Goal: Task Accomplishment & Management: Complete application form

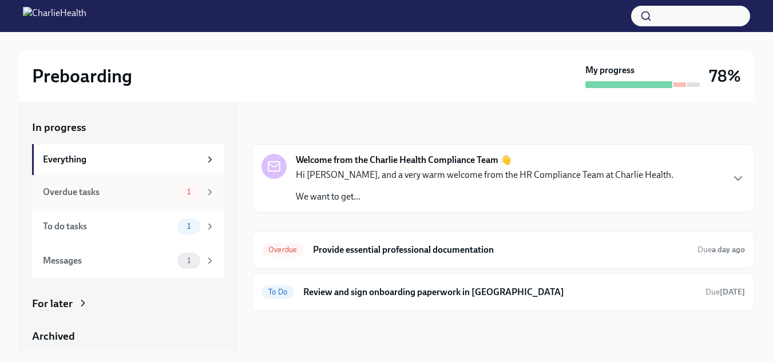
click at [86, 194] on div "Overdue tasks" at bounding box center [108, 192] width 130 height 13
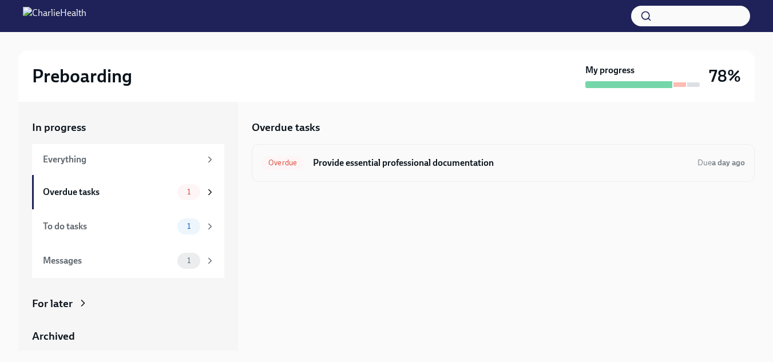
click at [385, 170] on div "Overdue Provide essential professional documentation Due a day ago" at bounding box center [502, 163] width 483 height 18
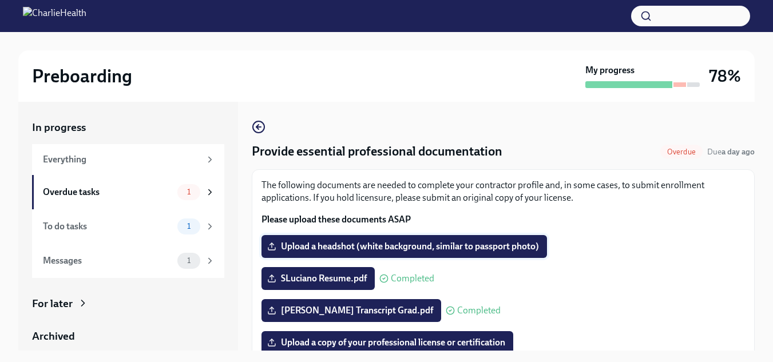
click at [364, 245] on span "Upload a headshot (white background, similar to passport photo)" at bounding box center [403, 246] width 269 height 11
click at [0, 0] on input "Upload a headshot (white background, similar to passport photo)" at bounding box center [0, 0] width 0 height 0
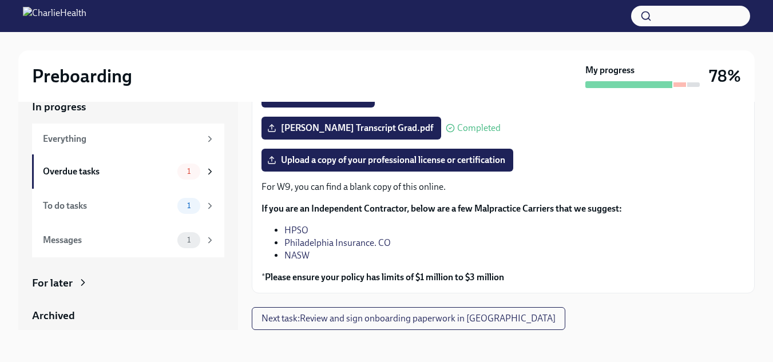
scroll to position [37, 0]
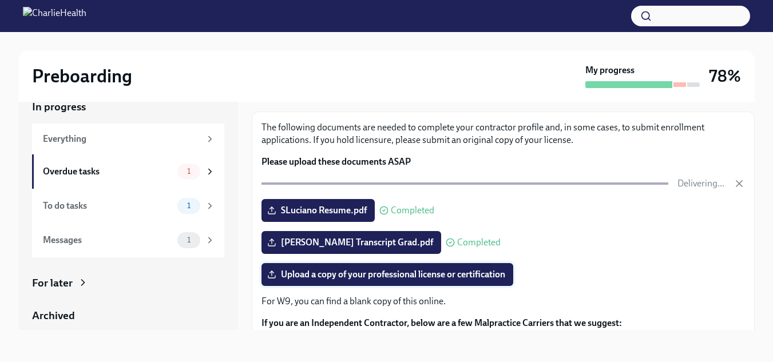
click at [443, 276] on span "Upload a copy of your professional license or certification" at bounding box center [387, 274] width 236 height 11
click at [0, 0] on input "Upload a copy of your professional license or certification" at bounding box center [0, 0] width 0 height 0
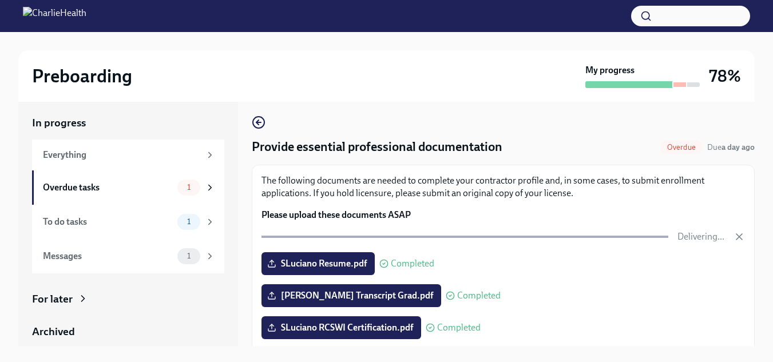
scroll to position [0, 0]
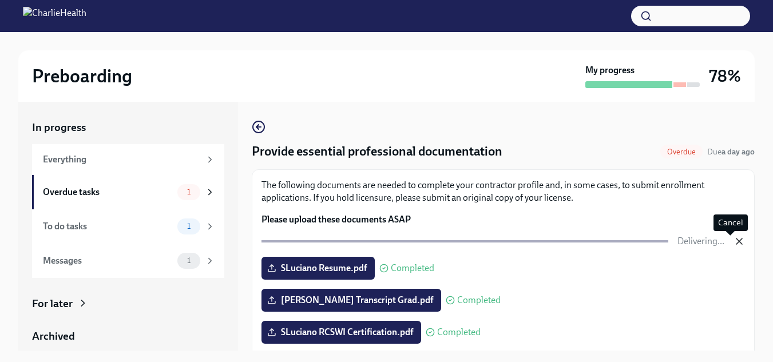
click at [736, 241] on icon "button" at bounding box center [739, 241] width 6 height 6
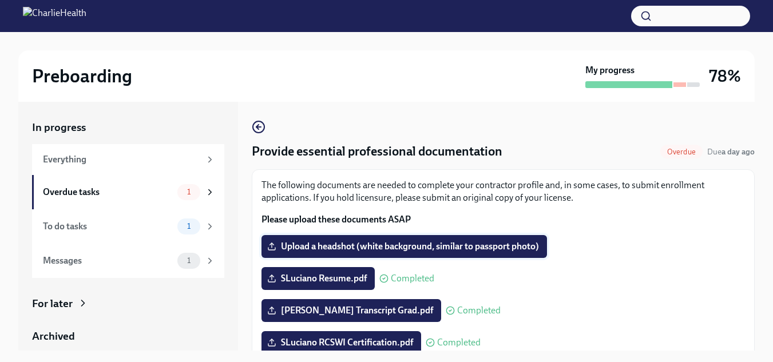
click at [449, 244] on span "Upload a headshot (white background, similar to passport photo)" at bounding box center [403, 246] width 269 height 11
click at [0, 0] on input "Upload a headshot (white background, similar to passport photo)" at bounding box center [0, 0] width 0 height 0
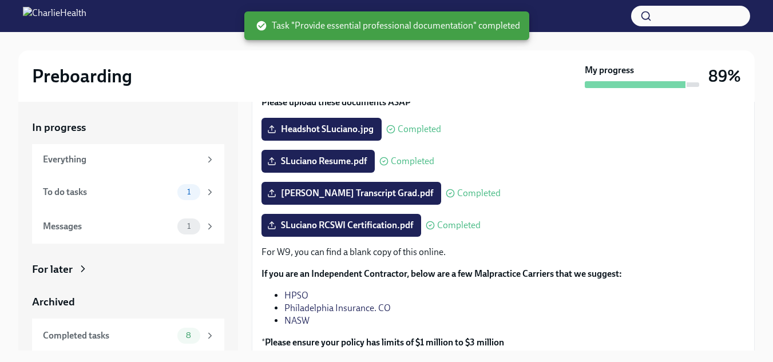
scroll to position [162, 0]
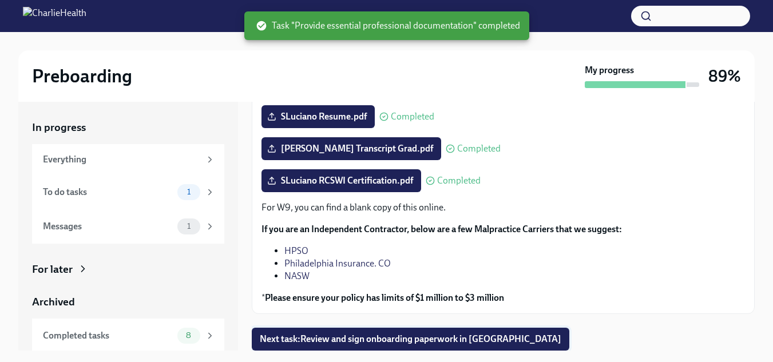
click at [340, 332] on button "Next task : Review and sign onboarding paperwork in [GEOGRAPHIC_DATA]" at bounding box center [410, 339] width 317 height 23
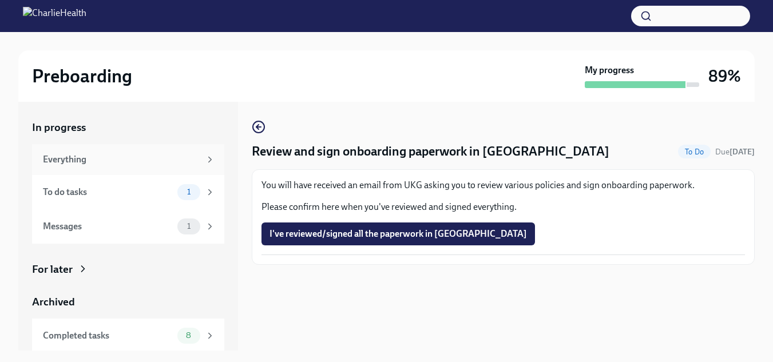
click at [102, 156] on div "Everything" at bounding box center [121, 159] width 157 height 13
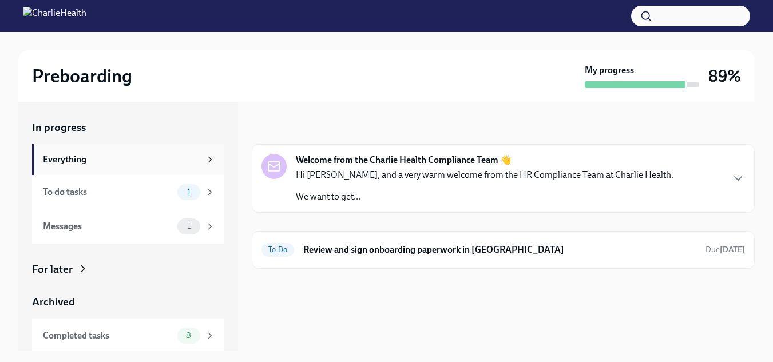
click at [92, 153] on div "Everything" at bounding box center [121, 159] width 157 height 13
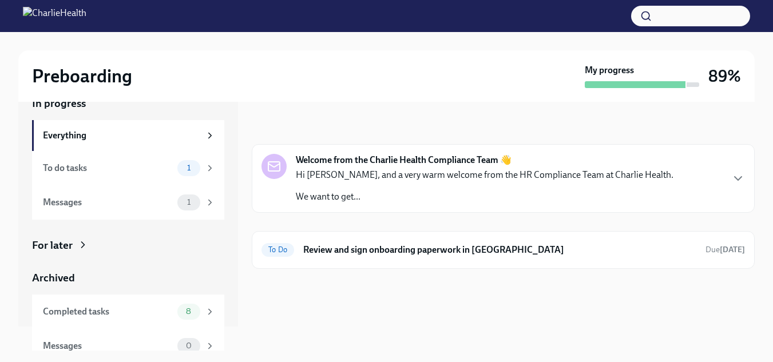
scroll to position [37, 0]
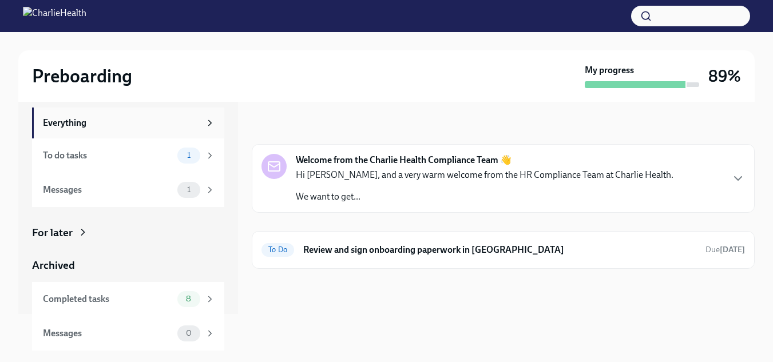
click at [141, 127] on div "Everything" at bounding box center [121, 123] width 157 height 13
click at [447, 186] on div "Hi [PERSON_NAME], and a very warm welcome from the HR Compliance Team at Charli…" at bounding box center [484, 186] width 377 height 34
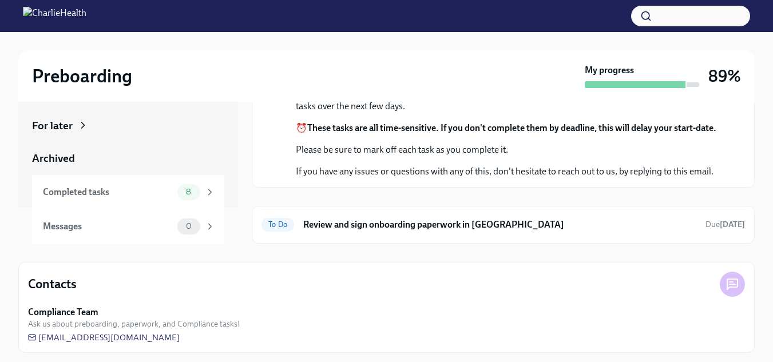
scroll to position [112, 0]
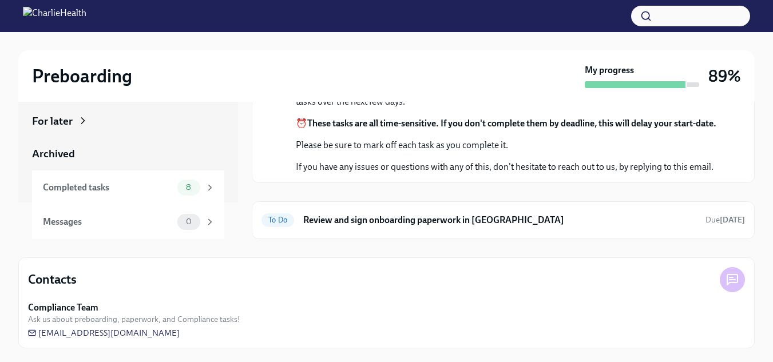
click at [735, 277] on icon at bounding box center [732, 280] width 14 height 14
click at [730, 286] on icon at bounding box center [732, 280] width 14 height 14
drag, startPoint x: 189, startPoint y: 334, endPoint x: 54, endPoint y: 331, distance: 135.6
click at [54, 331] on div "Compliance Team Ask us about preboarding, paperwork, and Compliance tasks! [EMA…" at bounding box center [386, 319] width 717 height 37
drag, startPoint x: 187, startPoint y: 334, endPoint x: 203, endPoint y: 335, distance: 16.0
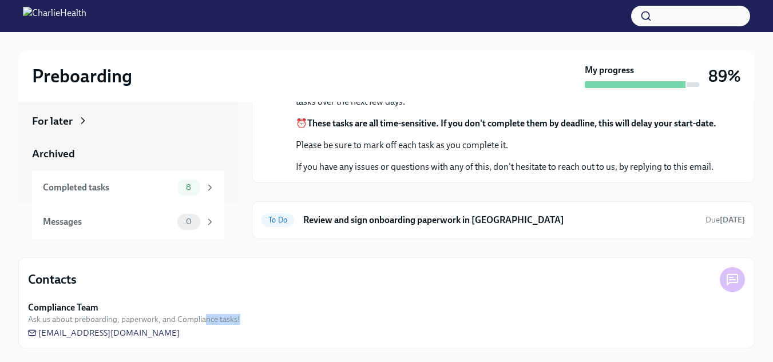
click at [203, 335] on div "Compliance Team Ask us about preboarding, paperwork, and Compliance tasks! [EMA…" at bounding box center [386, 319] width 717 height 37
click at [192, 341] on div "Contacts Compliance Team Ask us about preboarding, paperwork, and Compliance ta…" at bounding box center [386, 302] width 736 height 91
drag, startPoint x: 187, startPoint y: 333, endPoint x: 66, endPoint y: 333, distance: 120.7
click at [67, 333] on div "Compliance Team Ask us about preboarding, paperwork, and Compliance tasks! [EMA…" at bounding box center [386, 319] width 717 height 37
click at [146, 184] on div "Completed tasks" at bounding box center [108, 187] width 130 height 13
